Goal: Task Accomplishment & Management: Manage account settings

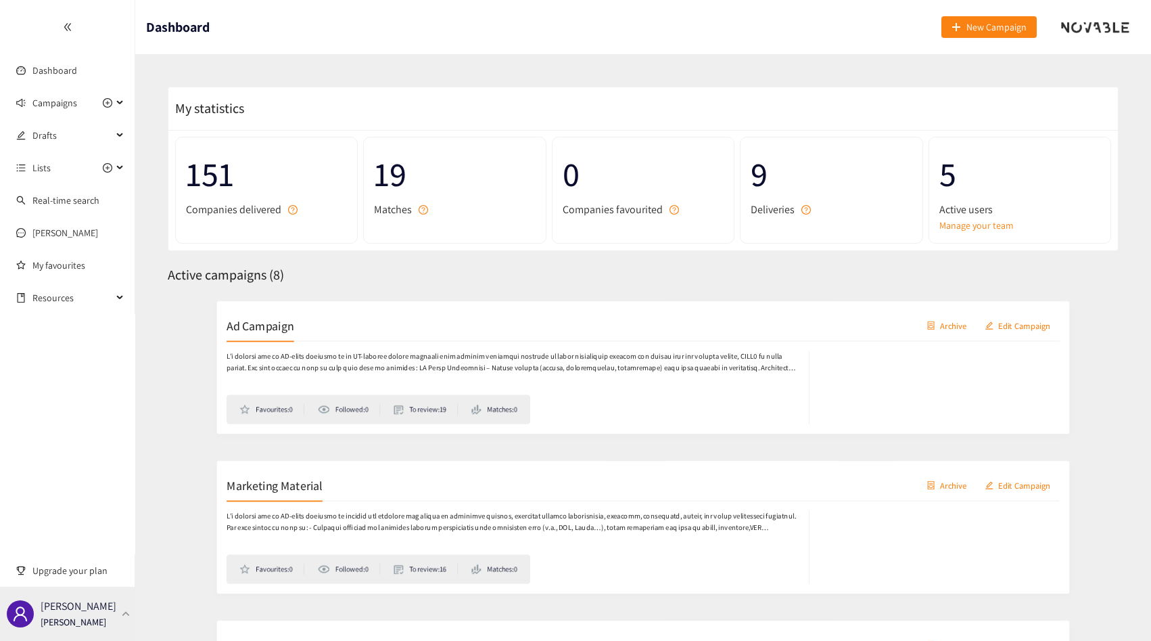
click at [92, 610] on p "[PERSON_NAME]" at bounding box center [79, 605] width 76 height 17
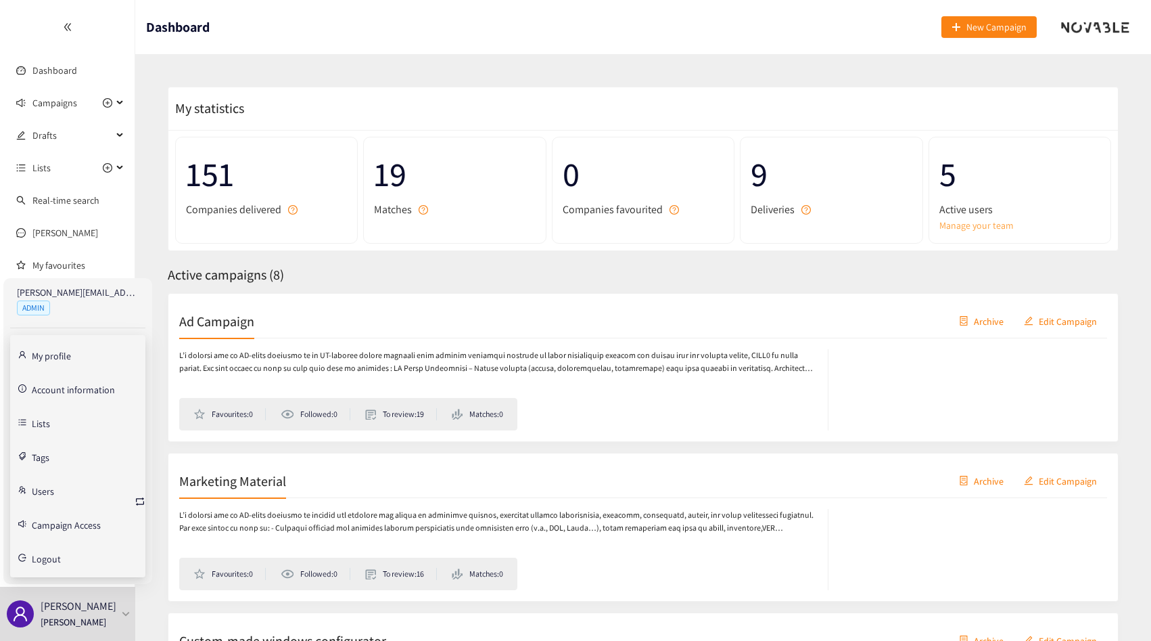
click at [998, 223] on link "Manage your team" at bounding box center [1020, 225] width 161 height 15
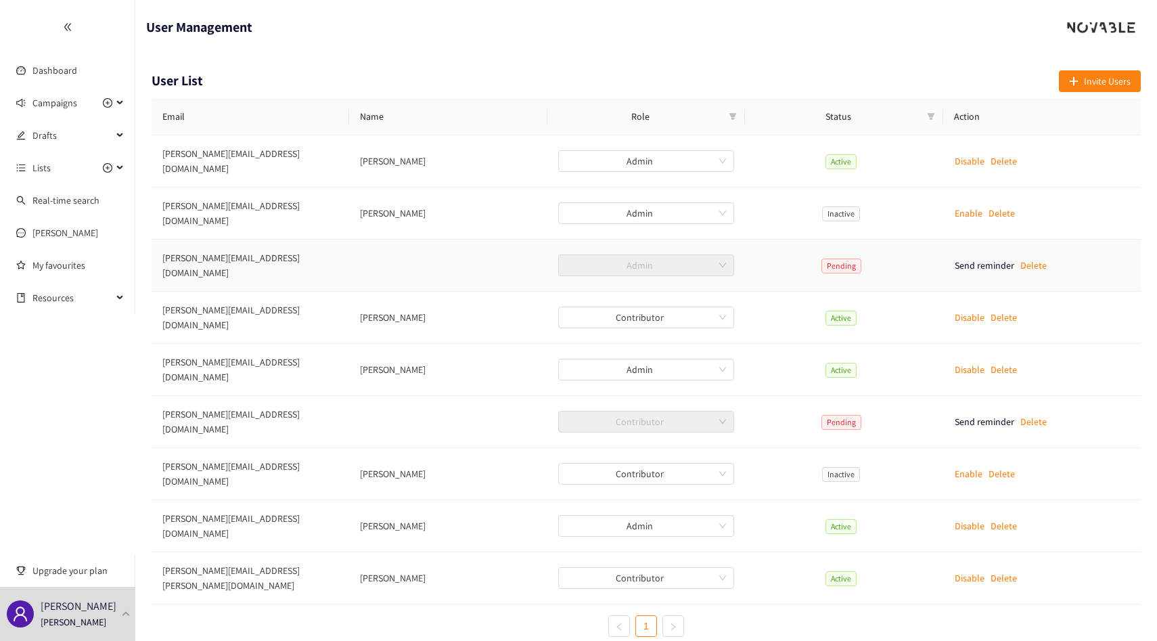
click at [241, 239] on td "[PERSON_NAME][EMAIL_ADDRESS][DOMAIN_NAME]" at bounding box center [251, 265] width 198 height 52
click at [288, 241] on td "[PERSON_NAME][EMAIL_ADDRESS][DOMAIN_NAME]" at bounding box center [251, 265] width 198 height 52
click at [225, 396] on td "[PERSON_NAME][EMAIL_ADDRESS][DOMAIN_NAME]" at bounding box center [251, 422] width 198 height 52
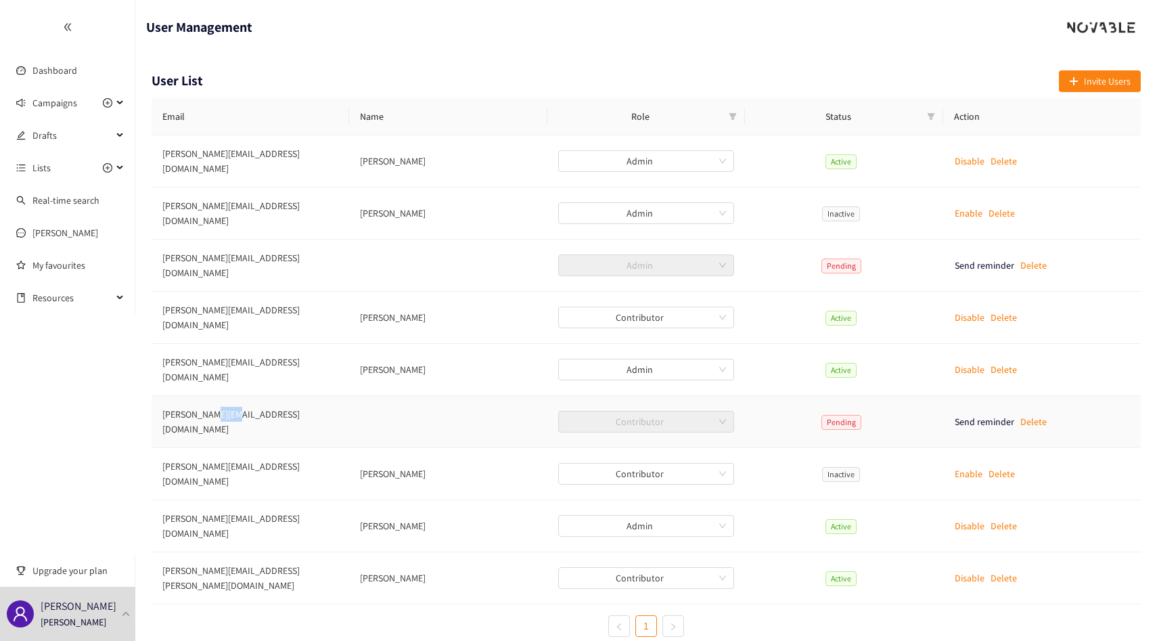
click at [225, 396] on td "[PERSON_NAME][EMAIL_ADDRESS][DOMAIN_NAME]" at bounding box center [251, 422] width 198 height 52
click at [277, 396] on td "[PERSON_NAME][EMAIL_ADDRESS][DOMAIN_NAME]" at bounding box center [251, 422] width 198 height 52
click at [69, 632] on div "[PERSON_NAME] [PERSON_NAME]" at bounding box center [67, 613] width 135 height 54
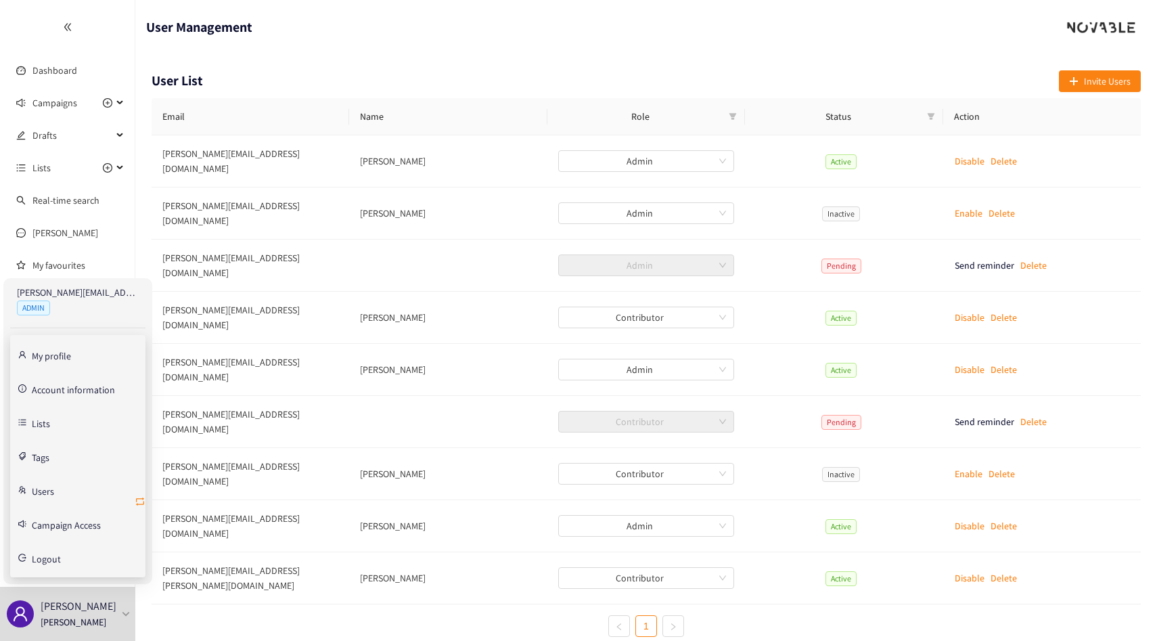
click at [139, 501] on icon "retweet" at bounding box center [140, 501] width 11 height 11
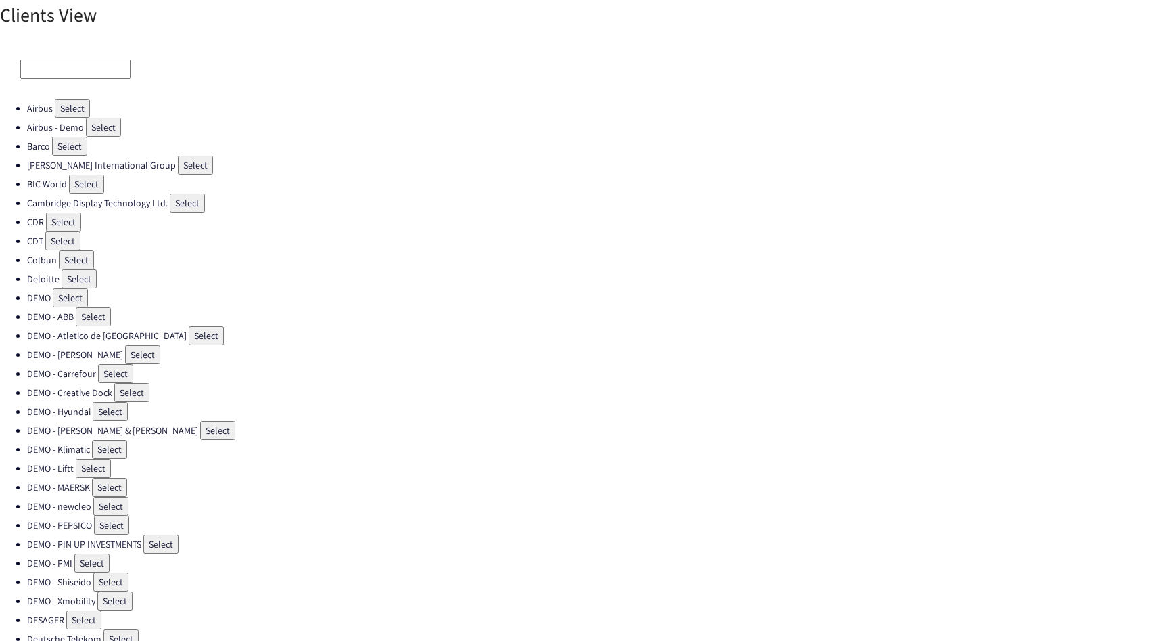
click at [97, 63] on input at bounding box center [75, 69] width 110 height 19
type input "f"
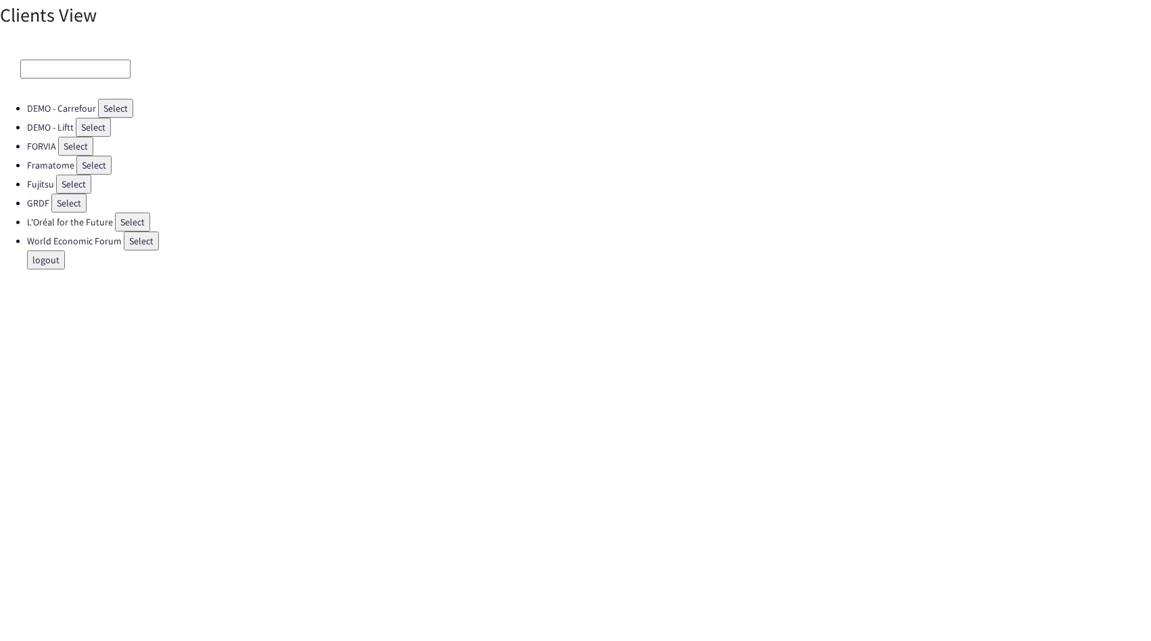
type input "g"
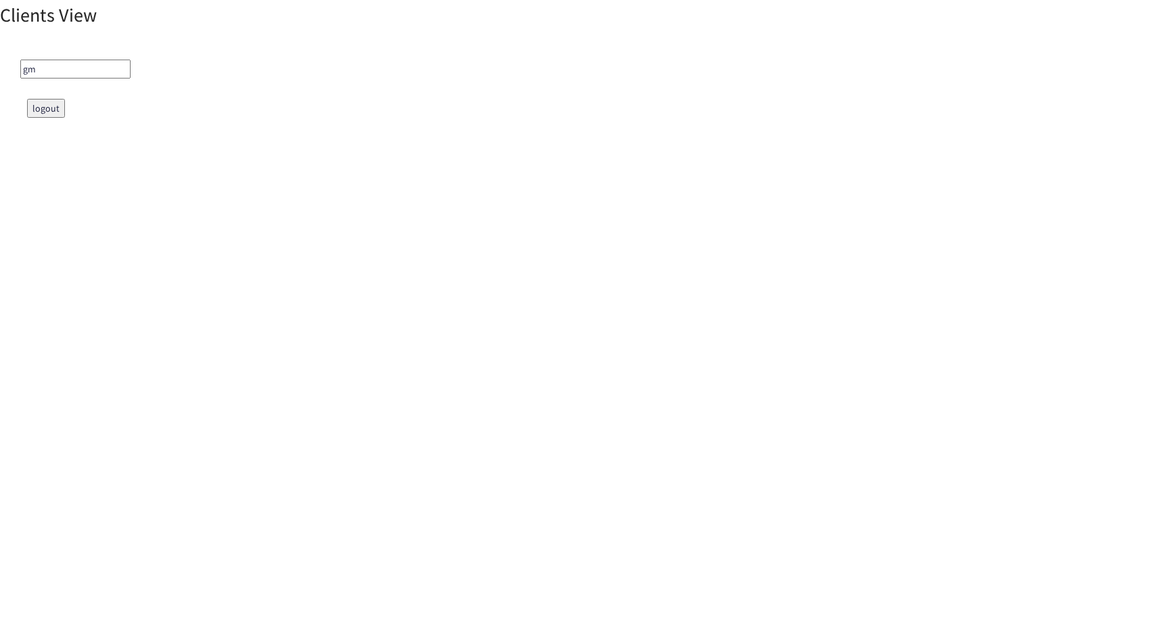
type input "g"
type input "f"
type input "essi"
click at [75, 112] on button "Select" at bounding box center [72, 108] width 35 height 19
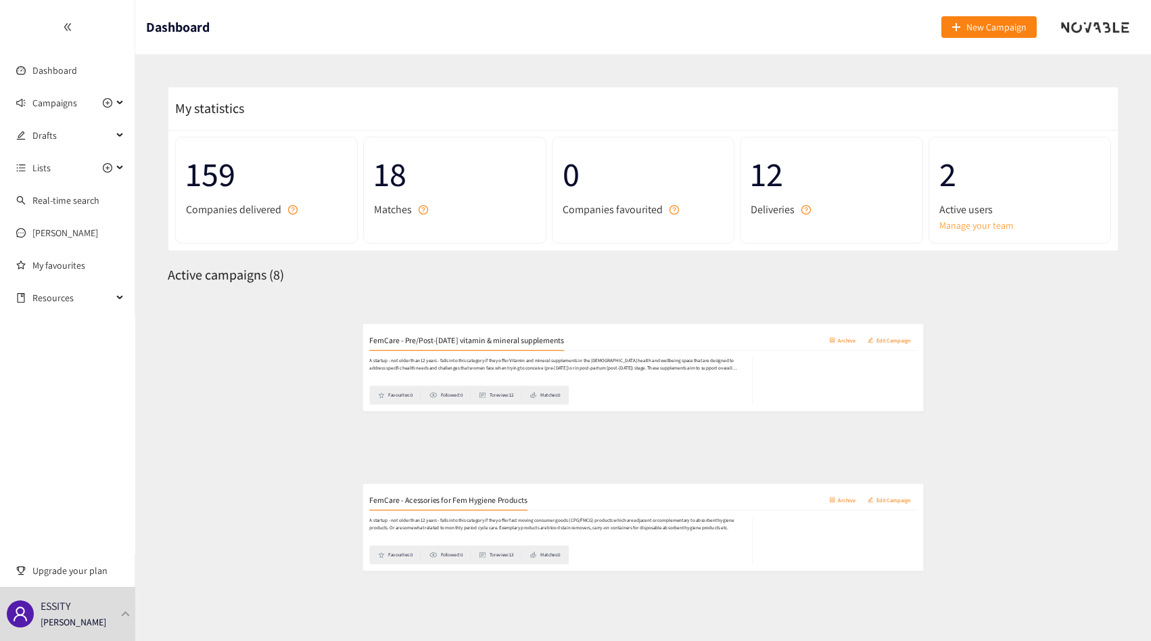
click at [977, 218] on link "Manage your team" at bounding box center [1020, 225] width 161 height 15
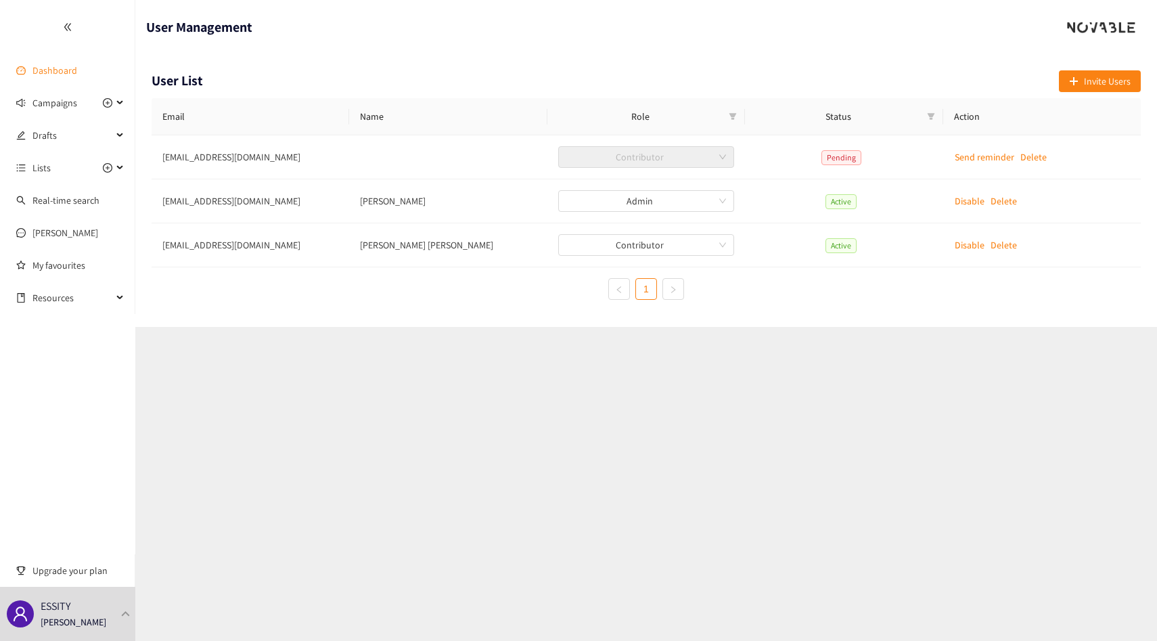
click at [62, 74] on link "Dashboard" at bounding box center [54, 70] width 45 height 12
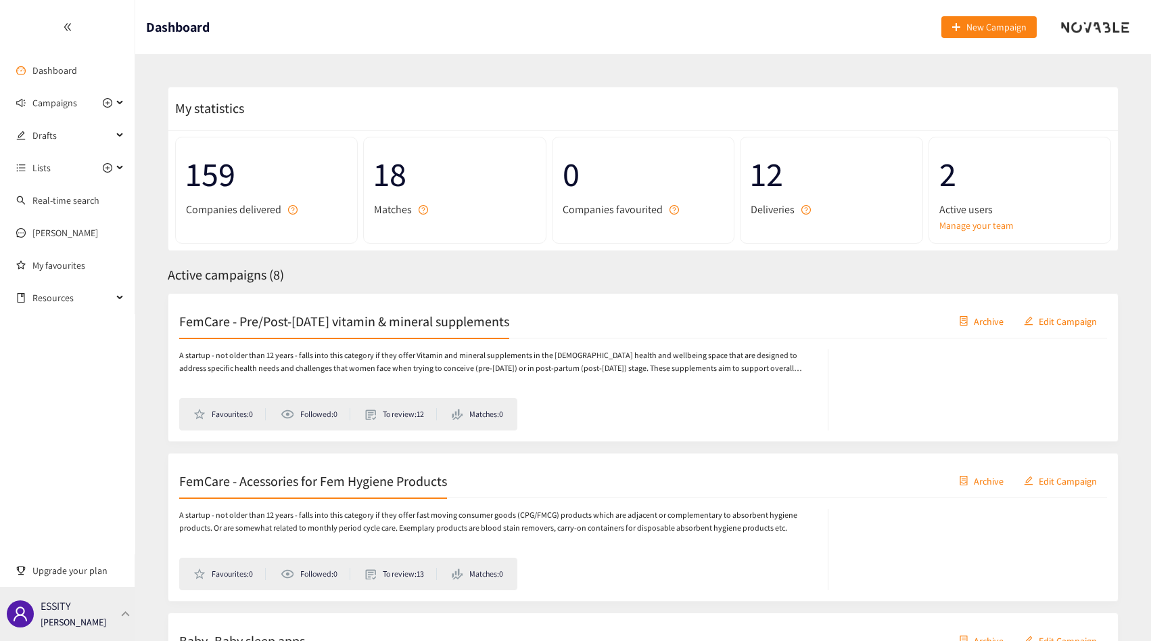
click at [87, 623] on p "[PERSON_NAME]" at bounding box center [74, 621] width 66 height 15
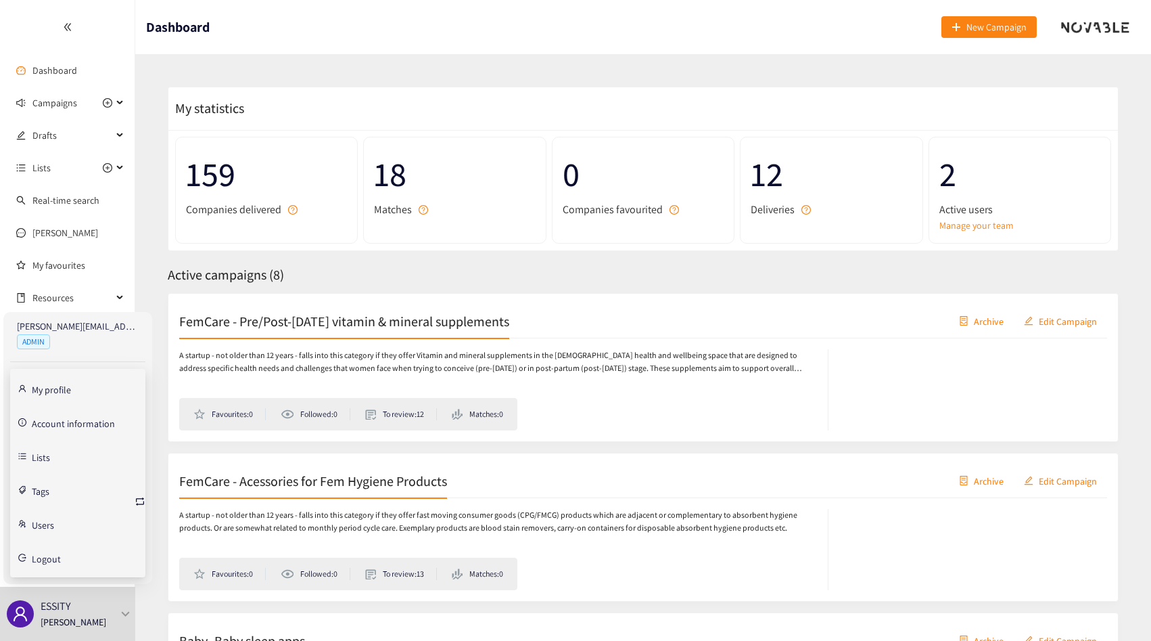
click at [77, 426] on link "Account information" at bounding box center [73, 422] width 83 height 12
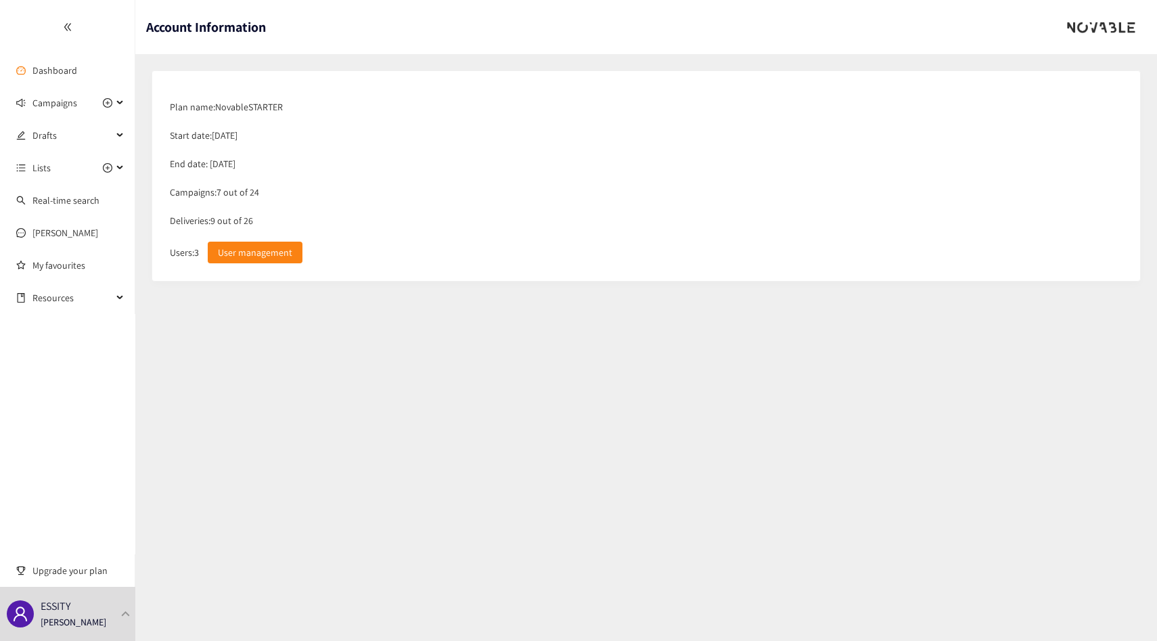
click at [213, 218] on div "Deliveries: 9 out of 26" at bounding box center [646, 220] width 966 height 28
click at [232, 218] on div "Deliveries: 9 out of 26" at bounding box center [646, 220] width 966 height 28
click at [217, 164] on div "End date: [DATE]" at bounding box center [646, 163] width 966 height 28
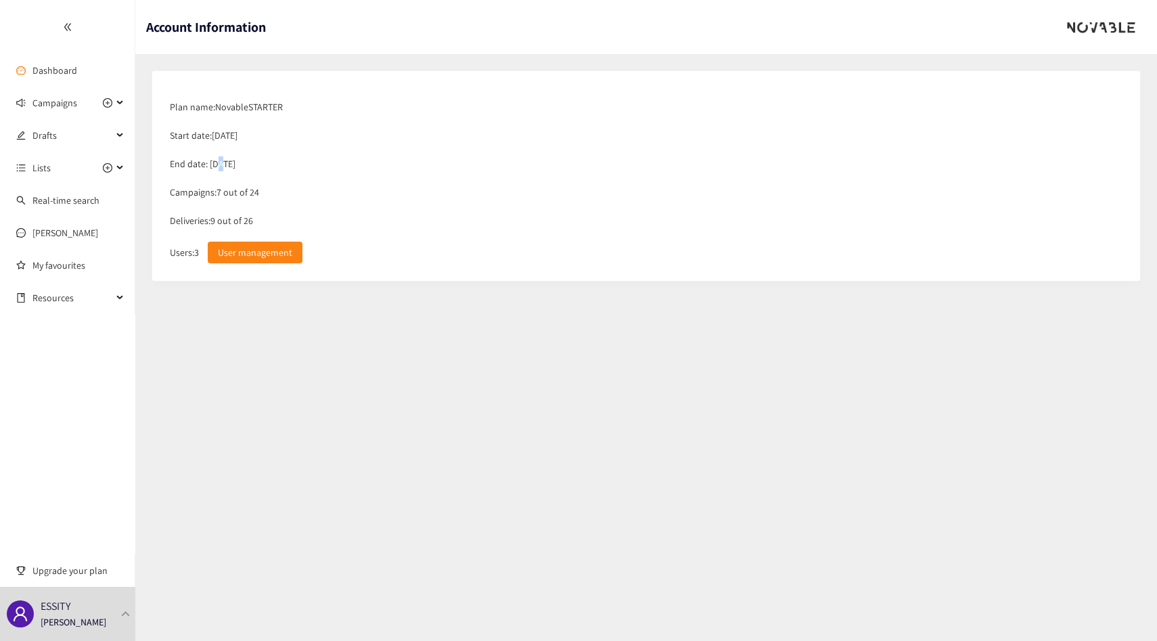
click at [217, 164] on div "End date: [DATE]" at bounding box center [646, 163] width 966 height 28
click at [227, 164] on div "End date: [DATE]" at bounding box center [646, 163] width 966 height 28
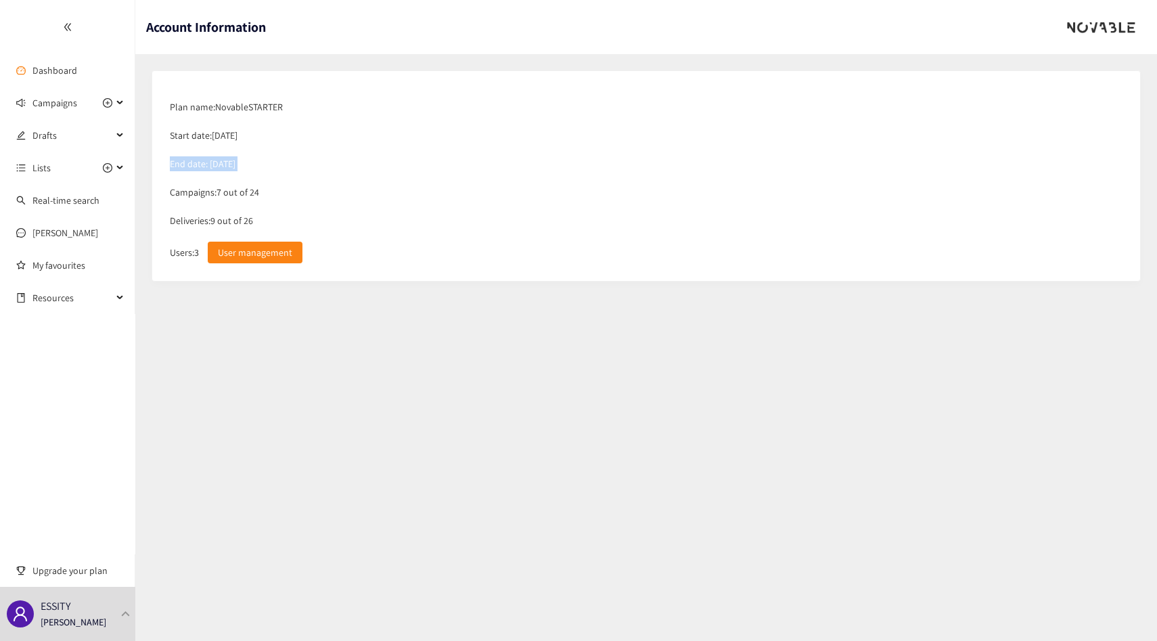
click at [227, 164] on div "End date: [DATE]" at bounding box center [646, 163] width 966 height 28
click at [239, 189] on div "Campaigns: 7 out of 24" at bounding box center [646, 192] width 966 height 28
click at [228, 219] on div "Deliveries: 9 out of 26" at bounding box center [646, 220] width 966 height 28
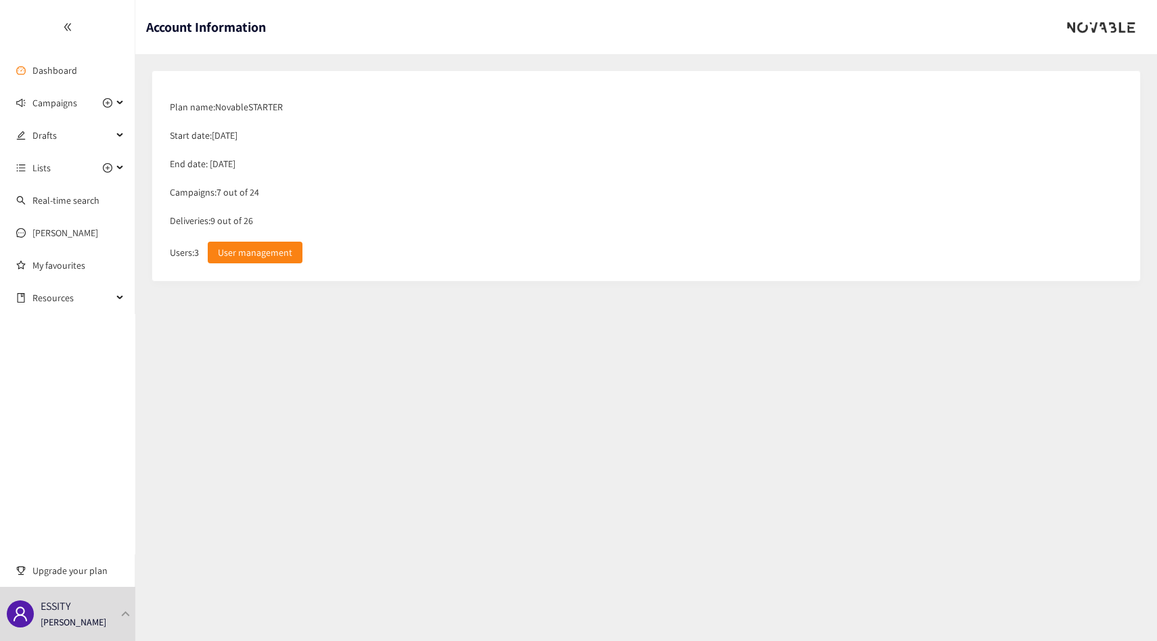
click at [249, 222] on div "Deliveries: 9 out of 26" at bounding box center [646, 220] width 966 height 28
click at [256, 219] on div "Deliveries: 9 out of 26" at bounding box center [646, 220] width 966 height 28
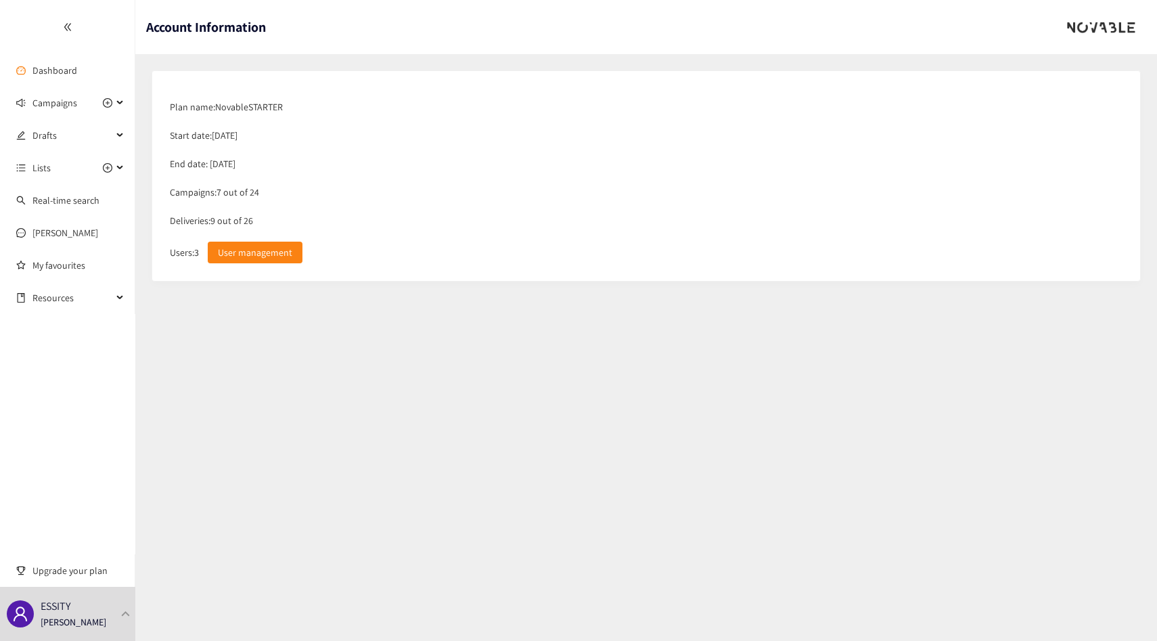
click at [280, 219] on div "Deliveries: 9 out of 26" at bounding box center [646, 220] width 966 height 28
click at [72, 76] on link "Dashboard" at bounding box center [54, 70] width 45 height 12
